Goal: Task Accomplishment & Management: Use online tool/utility

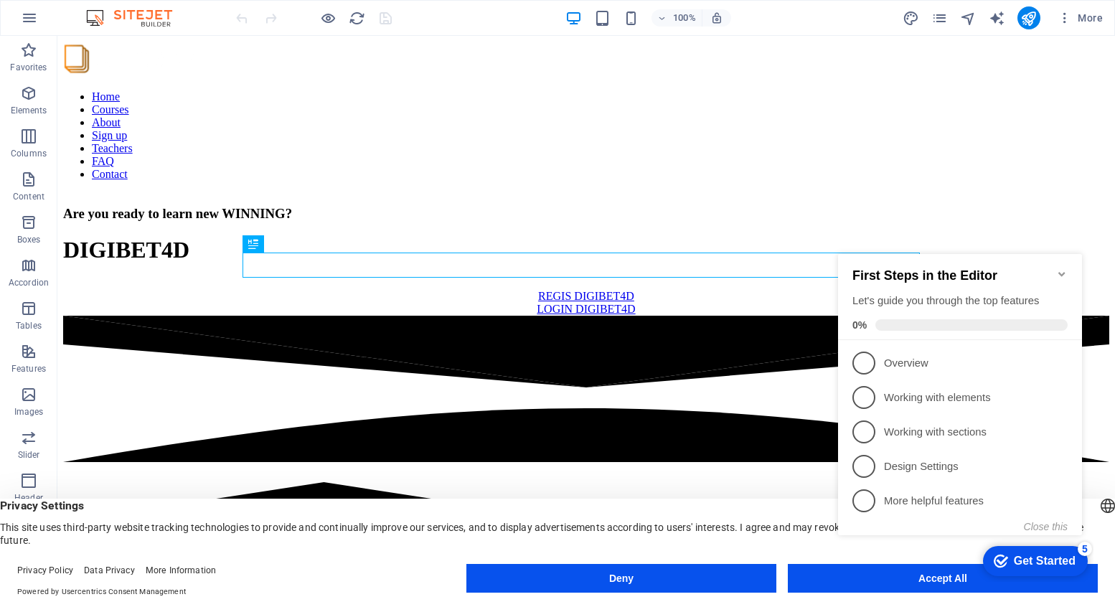
click at [879, 584] on appcues-checklist "Contextual help checklist present on screen" at bounding box center [963, 409] width 261 height 352
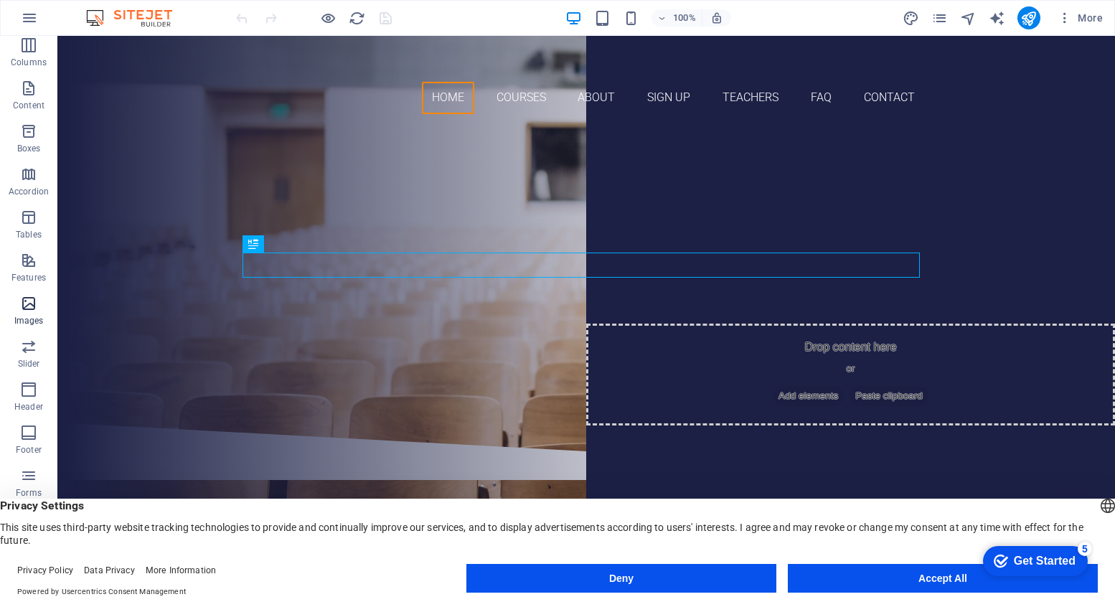
scroll to position [98, 0]
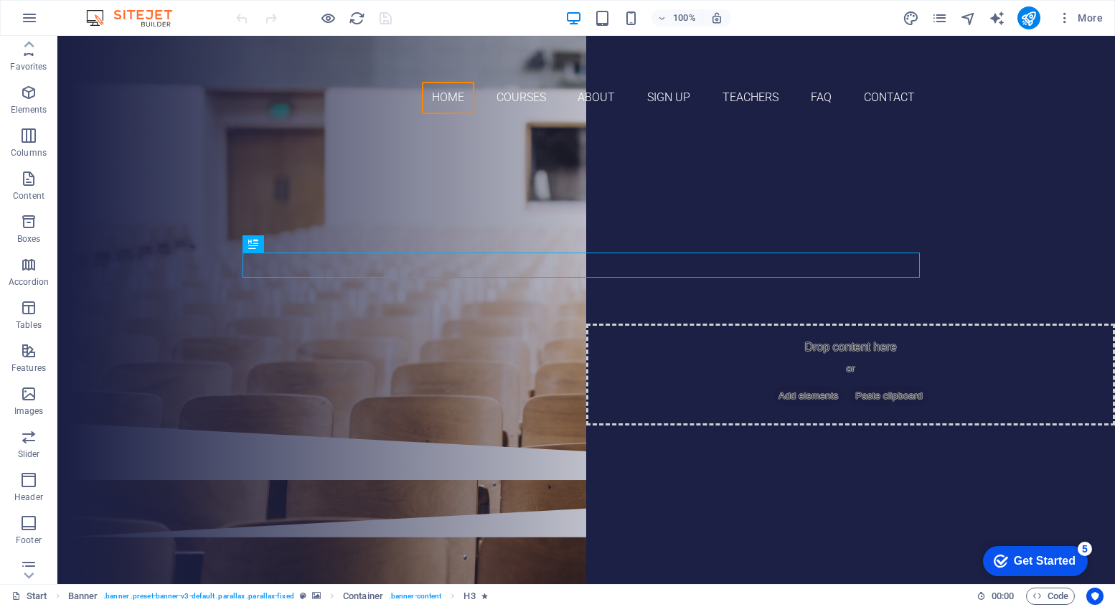
scroll to position [0, 0]
click at [0, 0] on icon "button" at bounding box center [0, 0] width 0 height 0
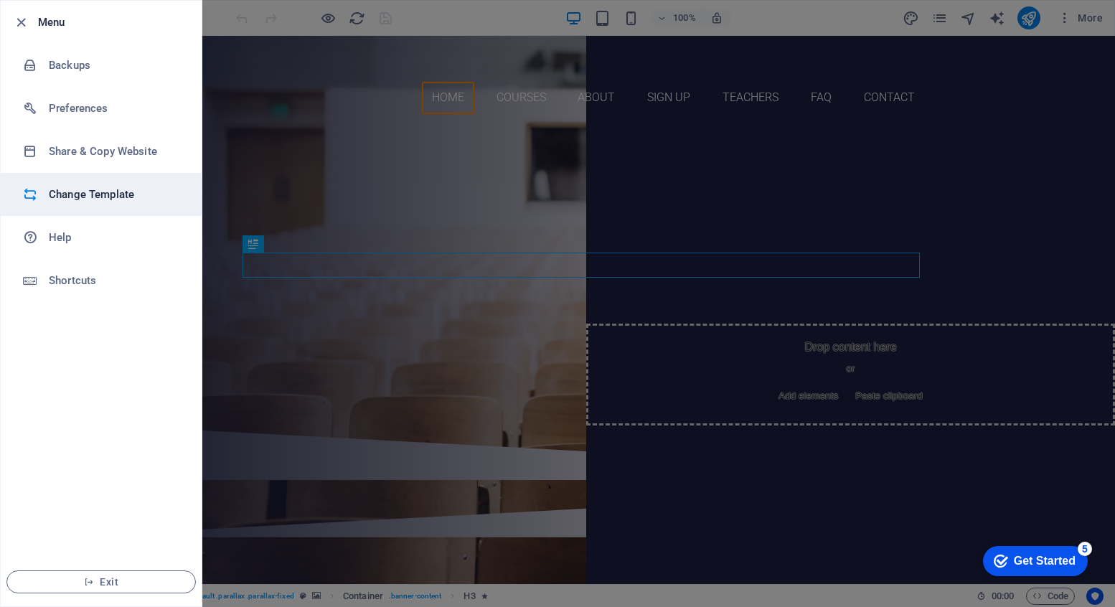
click at [95, 197] on h6 "Change Template" at bounding box center [115, 194] width 133 height 17
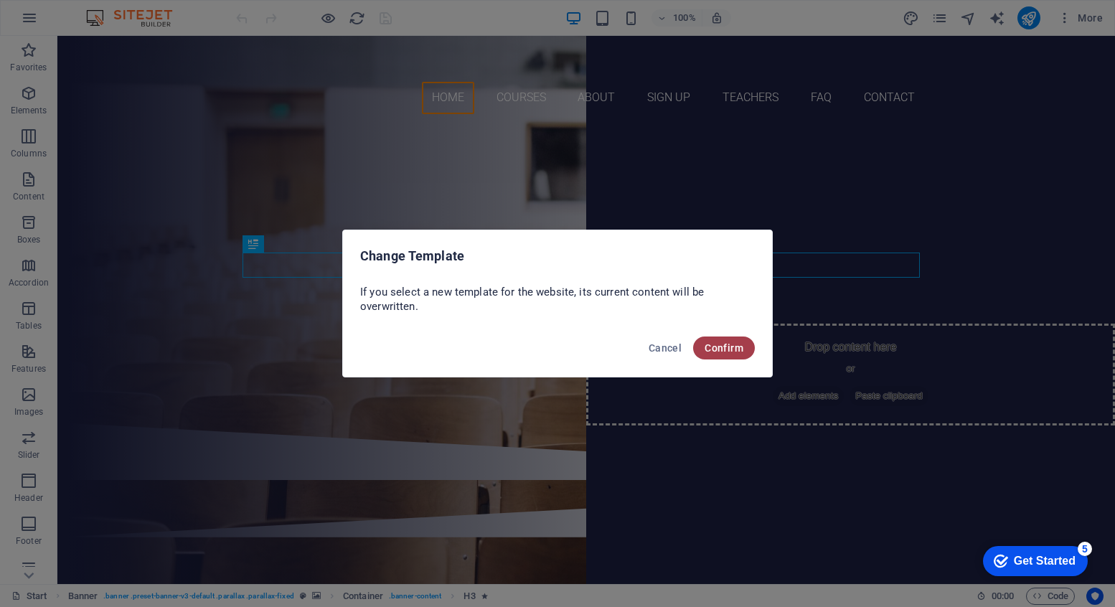
click at [737, 352] on span "Confirm" at bounding box center [724, 347] width 39 height 11
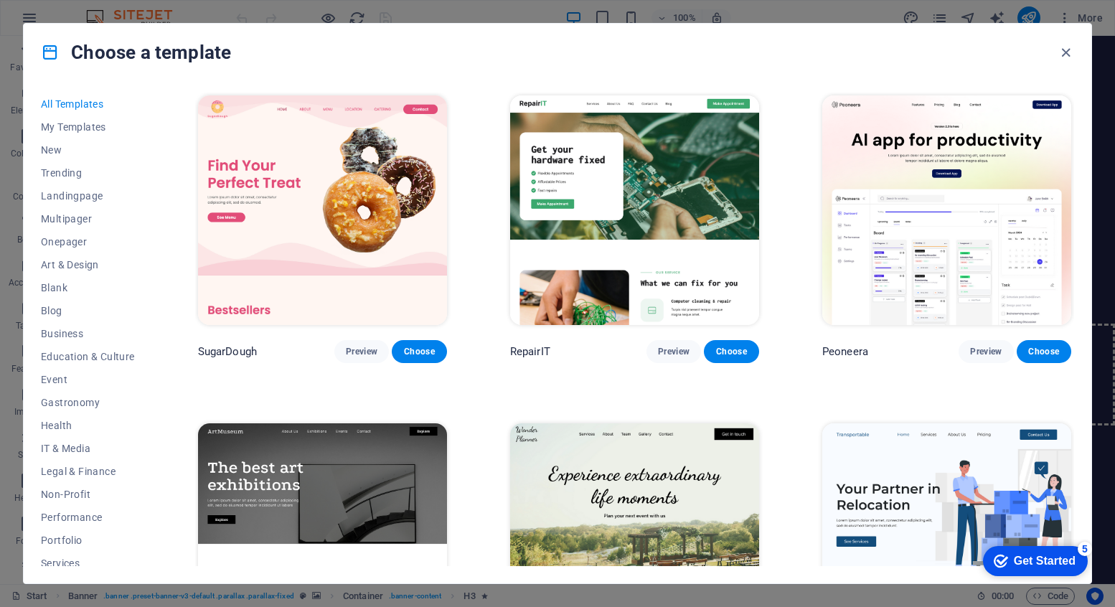
click at [356, 256] on img at bounding box center [322, 210] width 249 height 230
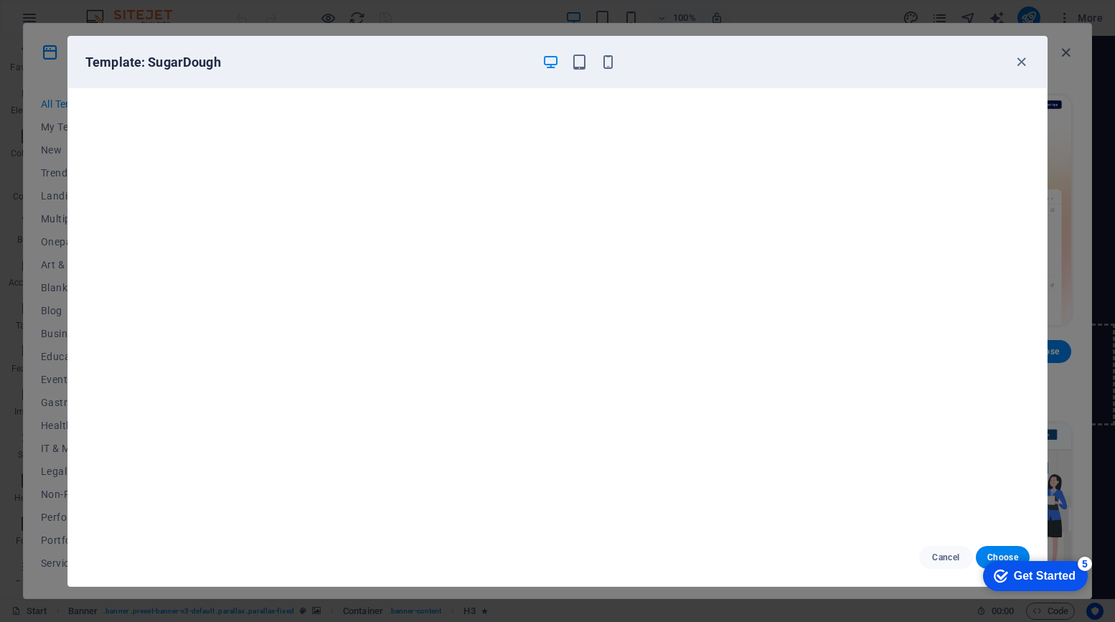
click at [1005, 554] on div "checkmark Get Started 5 First Steps in the Editor Let's guide you through the t…" at bounding box center [1033, 575] width 122 height 43
click at [1000, 553] on span "Choose" at bounding box center [1003, 557] width 31 height 11
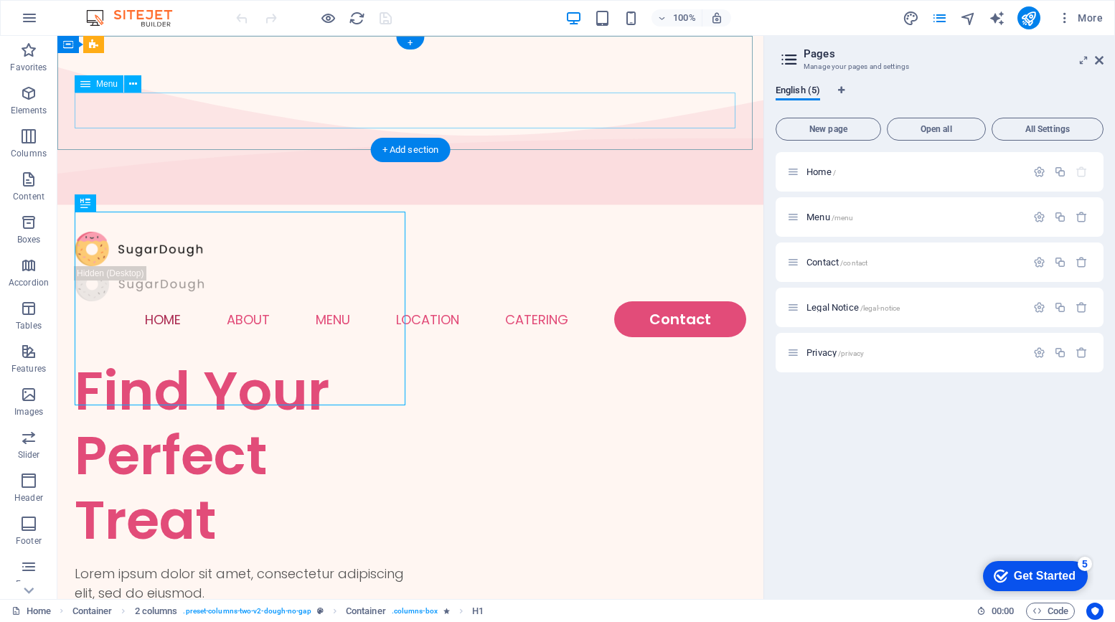
click at [249, 301] on nav "Home About Menu Location Catering Contact" at bounding box center [411, 319] width 672 height 36
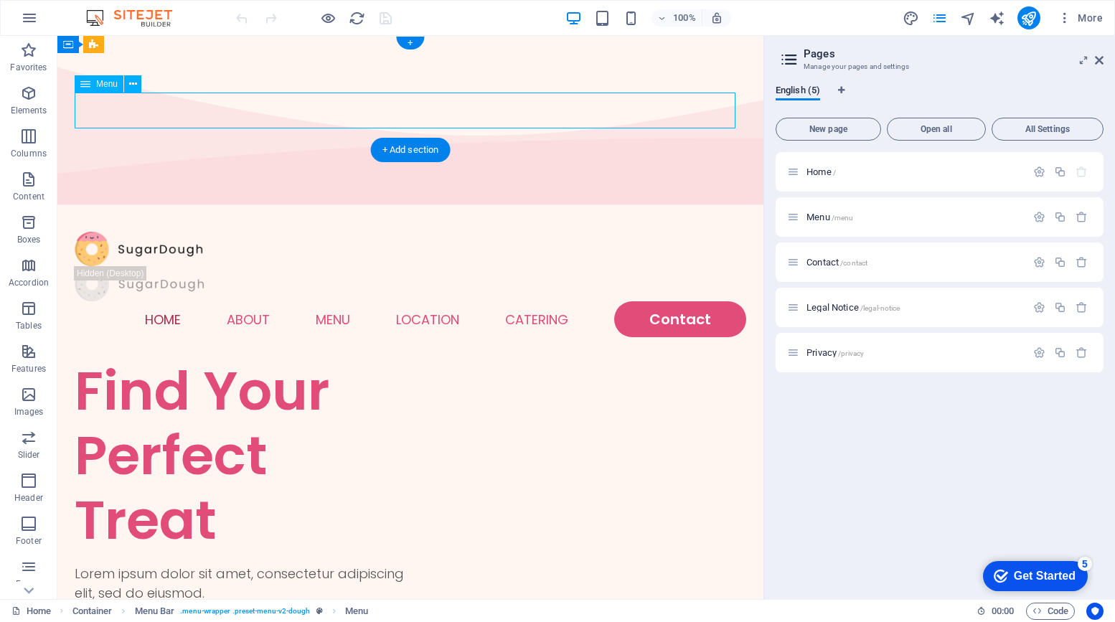
click at [246, 301] on nav "Home About Menu Location Catering Contact" at bounding box center [411, 319] width 672 height 36
